Goal: Transaction & Acquisition: Purchase product/service

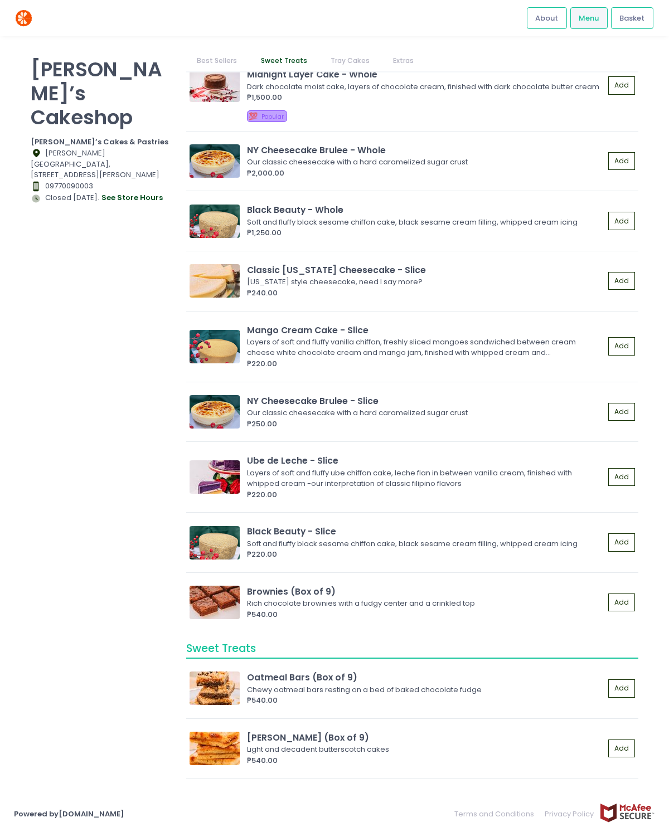
click at [225, 56] on link "Best Sellers" at bounding box center [217, 60] width 62 height 21
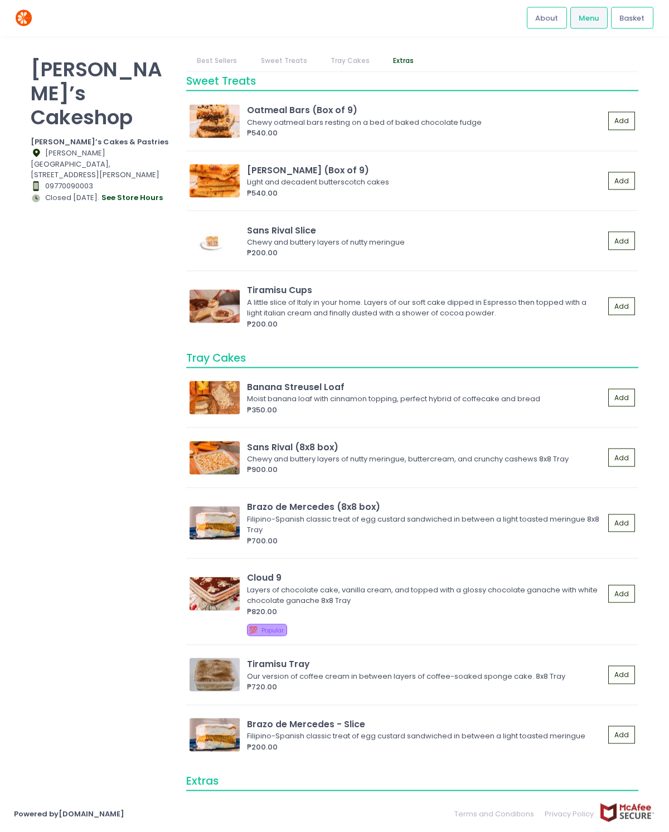
scroll to position [25, 0]
click at [632, 585] on button "Add" at bounding box center [621, 594] width 27 height 18
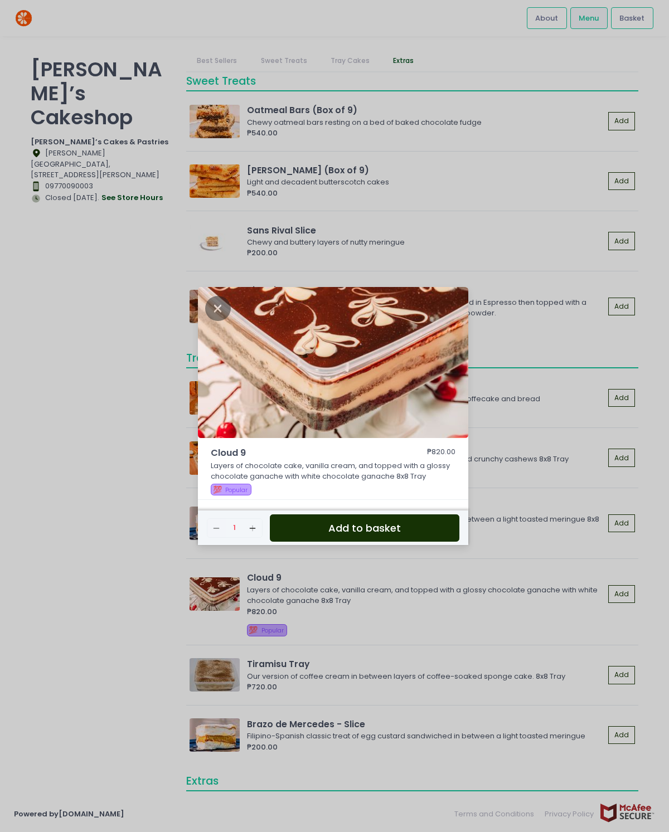
click at [259, 537] on button "Add Created with Sketch." at bounding box center [252, 528] width 18 height 18
click at [430, 542] on button "Add to basket" at bounding box center [364, 527] width 189 height 27
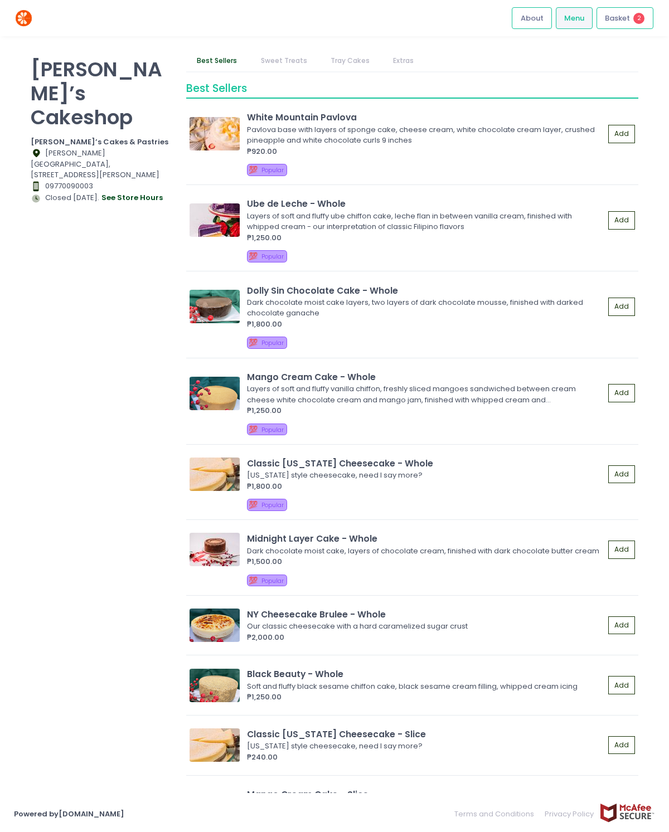
scroll to position [0, 0]
click at [32, 377] on div "[PERSON_NAME]’s Cakeshop [PERSON_NAME]’s Cakes & Pastries Location Created with…" at bounding box center [101, 410] width 155 height 720
click at [117, 192] on button "see store hours" at bounding box center [132, 198] width 62 height 12
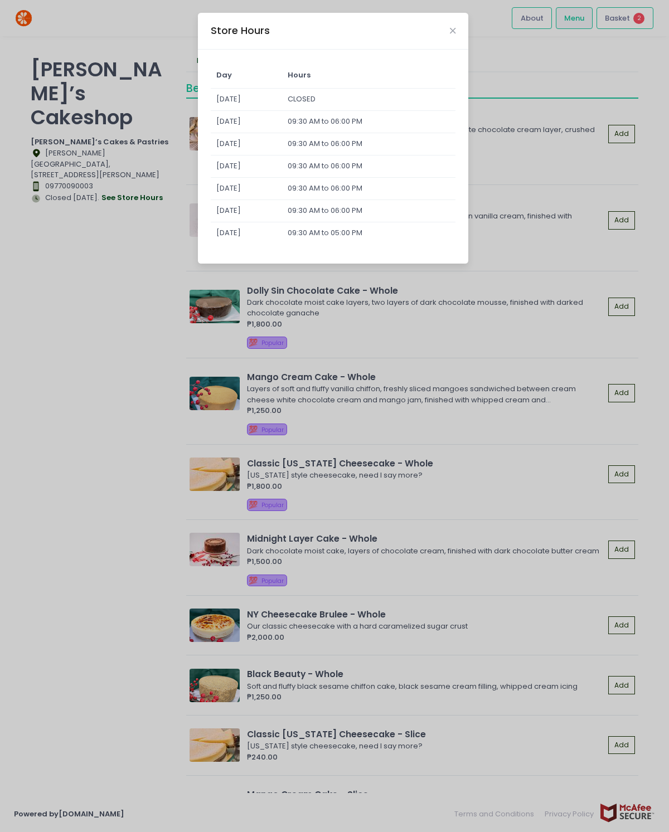
scroll to position [17, 0]
click at [452, 27] on icon "Close" at bounding box center [453, 31] width 6 height 8
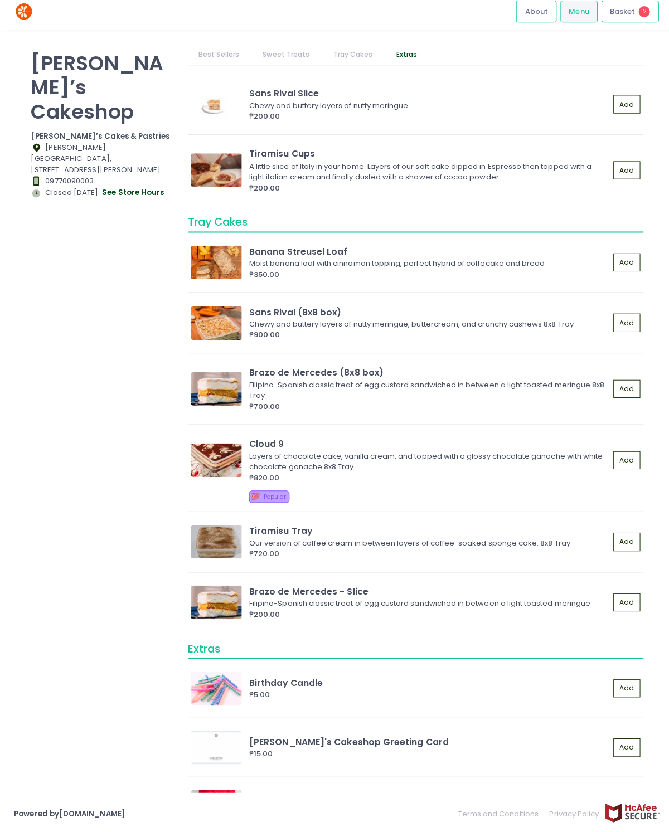
scroll to position [1148, 0]
click at [513, 454] on div "Layers of chocolate cake, vanilla cream, and topped with a glossy chocolate gan…" at bounding box center [424, 465] width 354 height 22
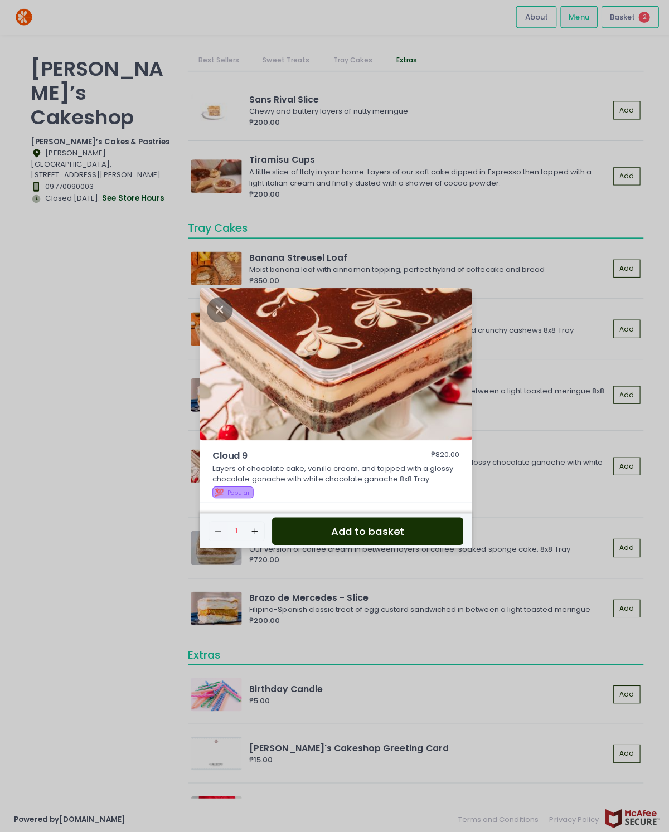
scroll to position [0, 0]
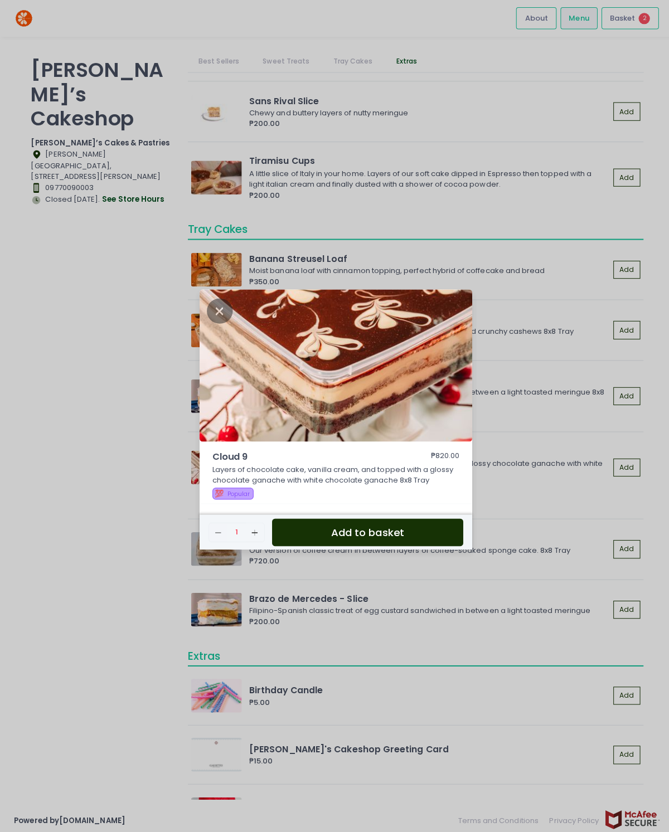
click at [478, 372] on div "Cloud 9 ₱820.00 Layers of chocolate cake, vanilla cream, and topped with a glos…" at bounding box center [334, 416] width 669 height 832
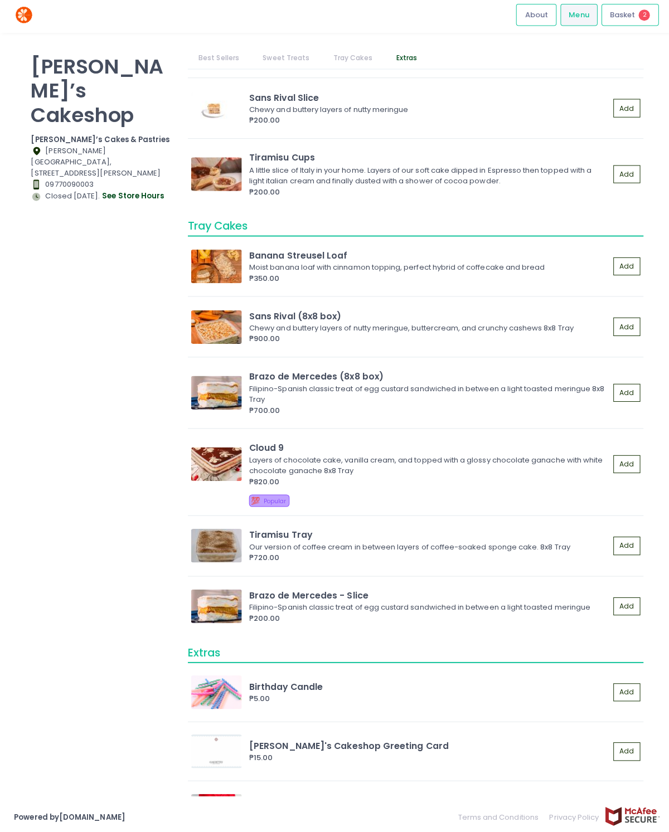
click at [222, 323] on img at bounding box center [214, 327] width 50 height 33
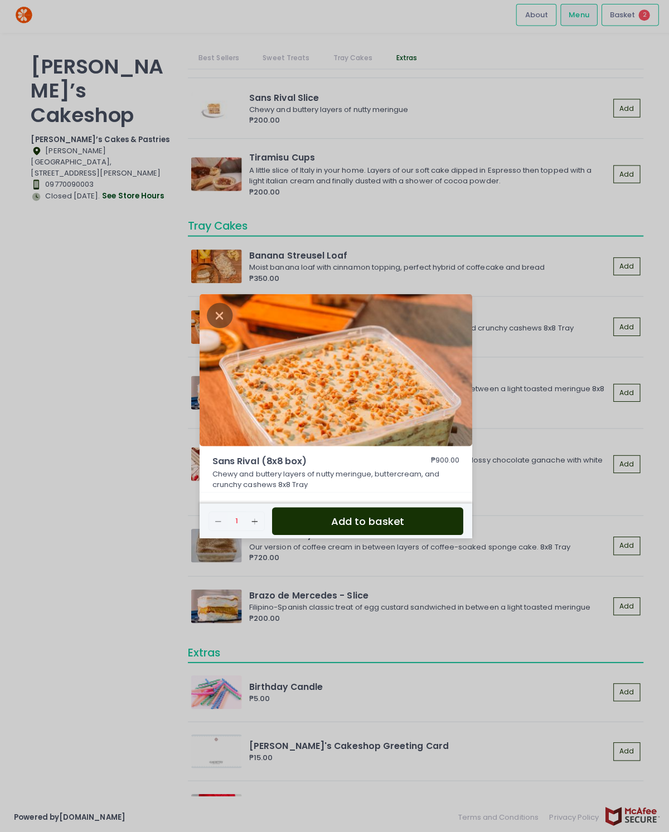
click at [218, 325] on icon "Close" at bounding box center [218, 316] width 26 height 25
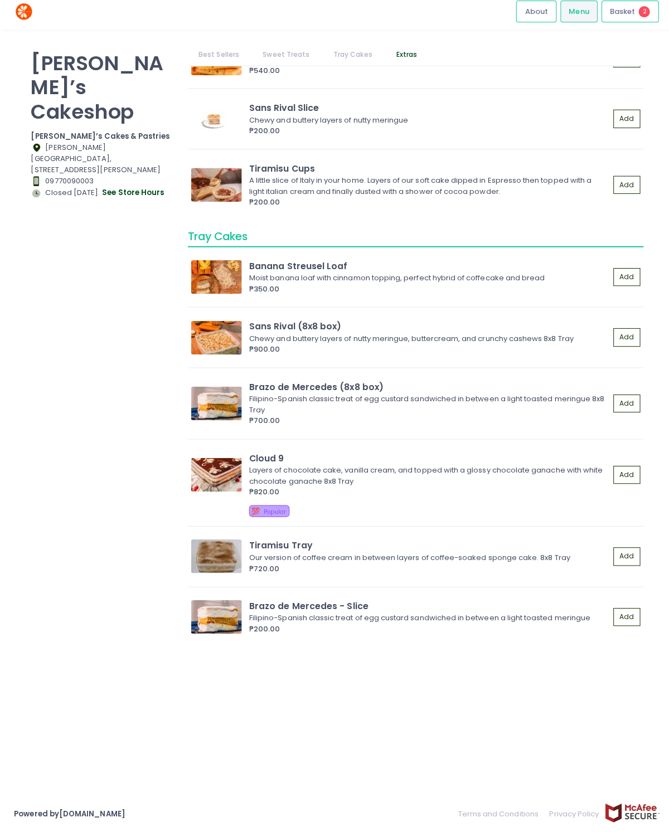
scroll to position [1040, 0]
